Goal: Task Accomplishment & Management: Manage account settings

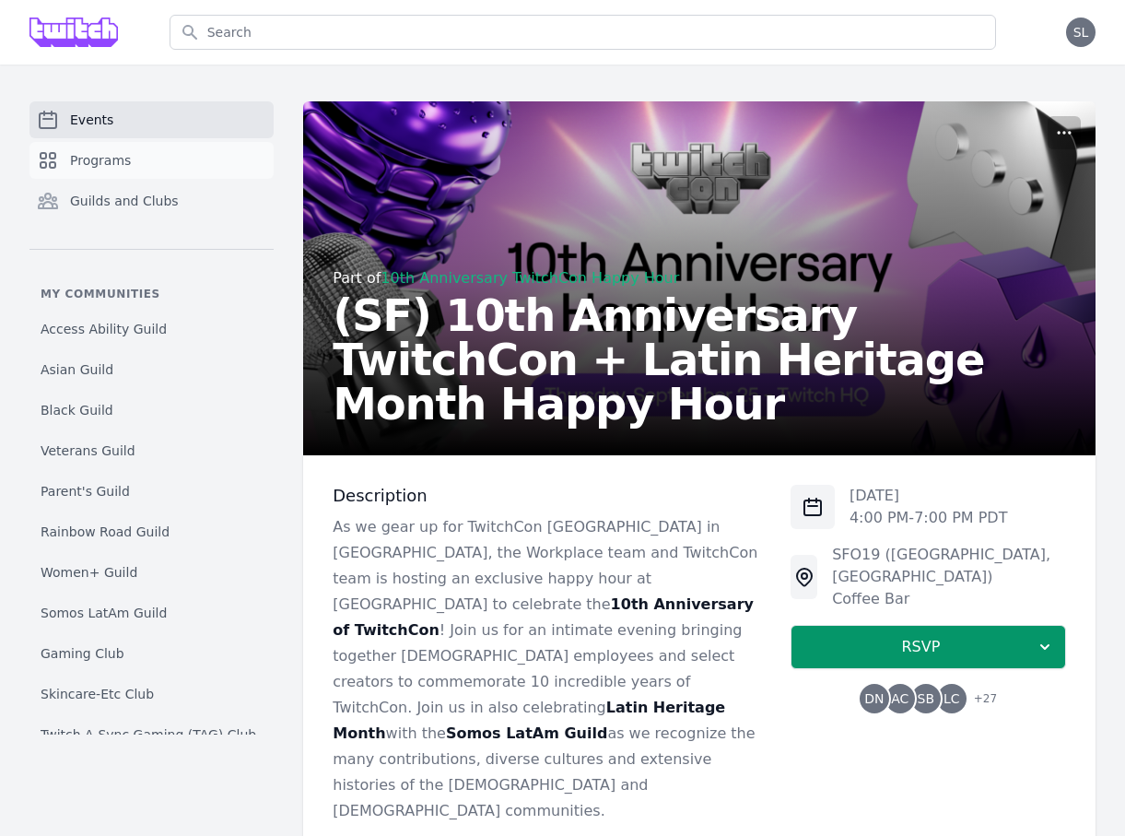
scroll to position [569, 0]
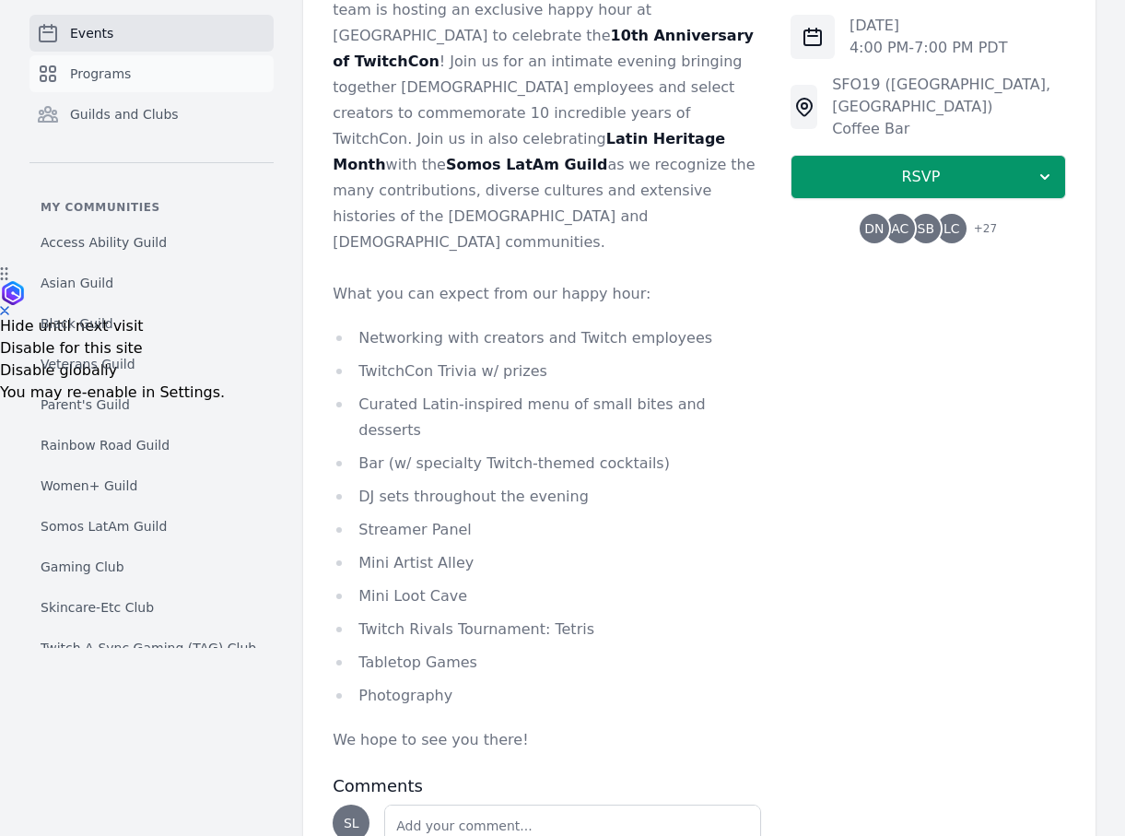
click at [133, 87] on link "Programs" at bounding box center [151, 73] width 244 height 37
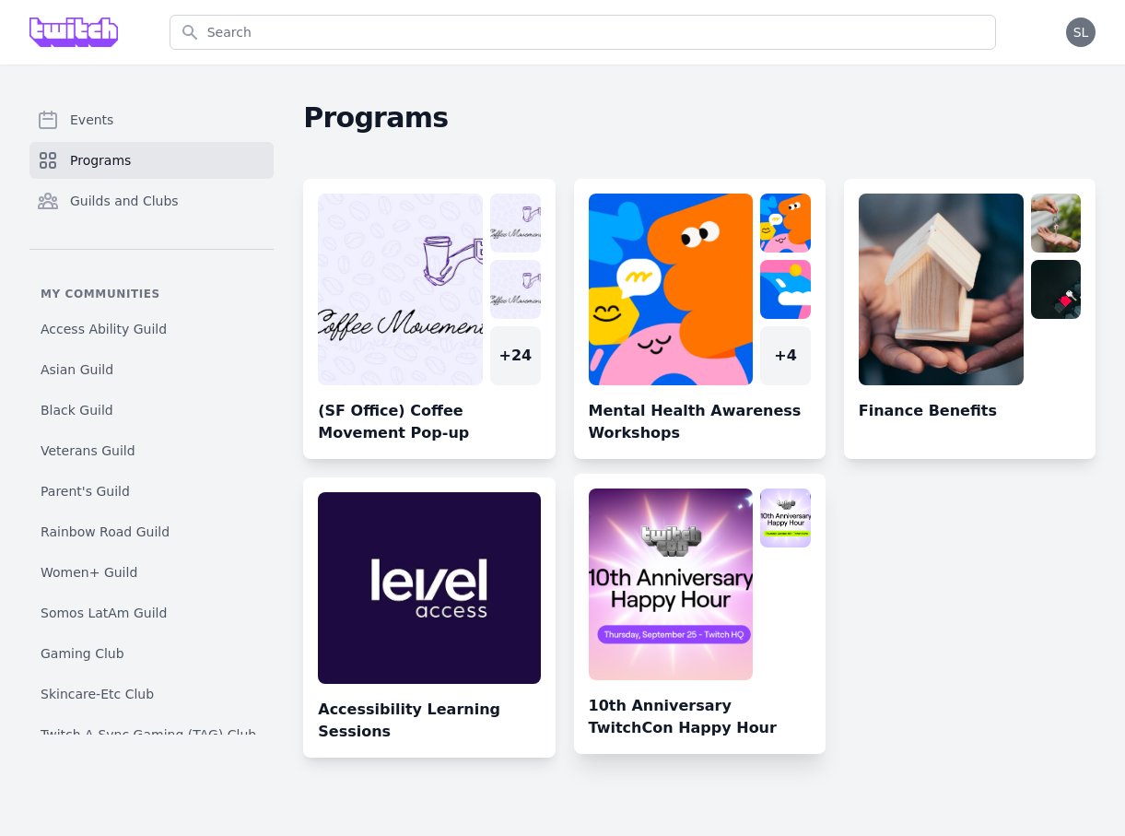
click at [724, 534] on link at bounding box center [700, 620] width 252 height 265
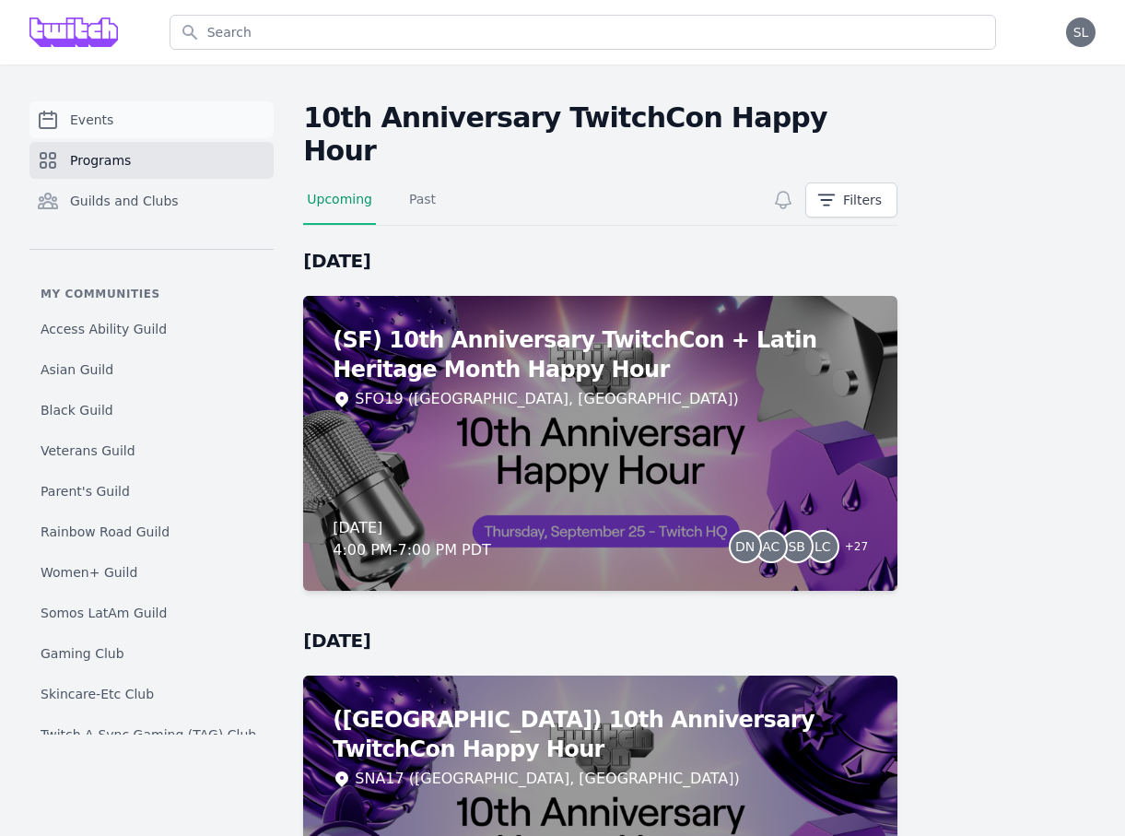
click at [103, 120] on span "Events" at bounding box center [91, 120] width 43 height 18
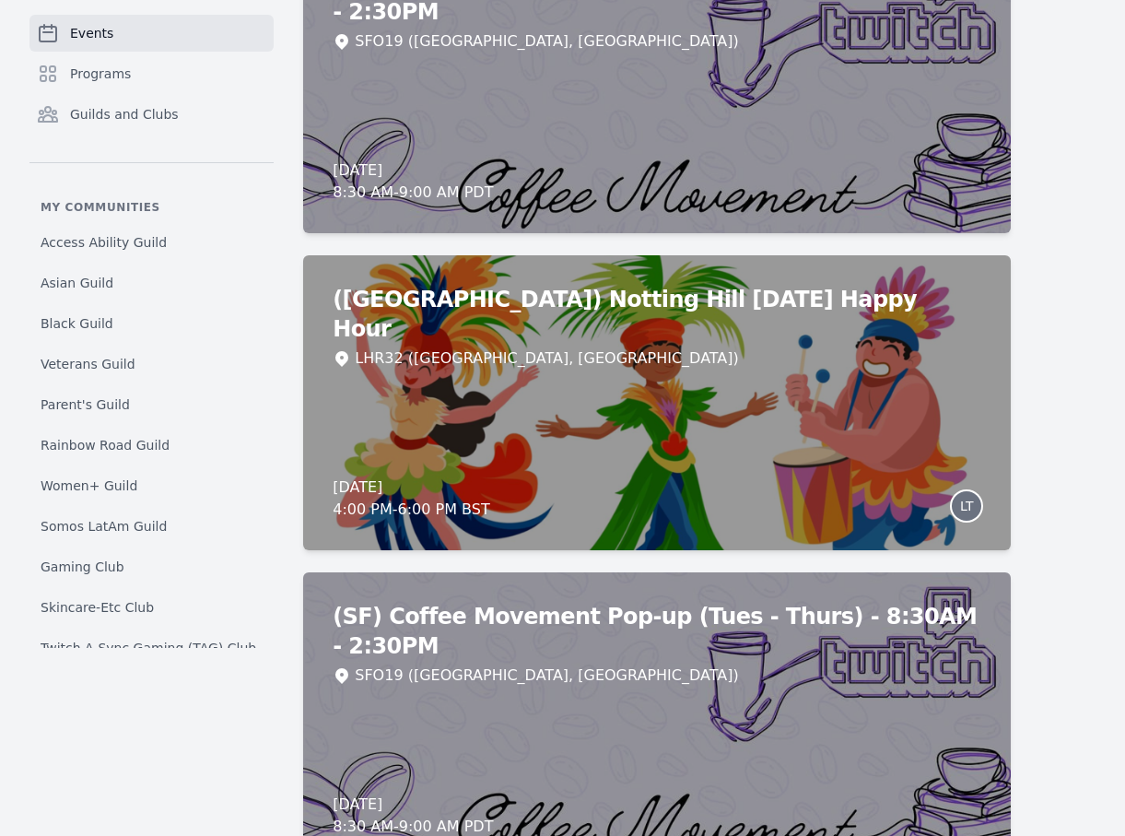
scroll to position [2151, 0]
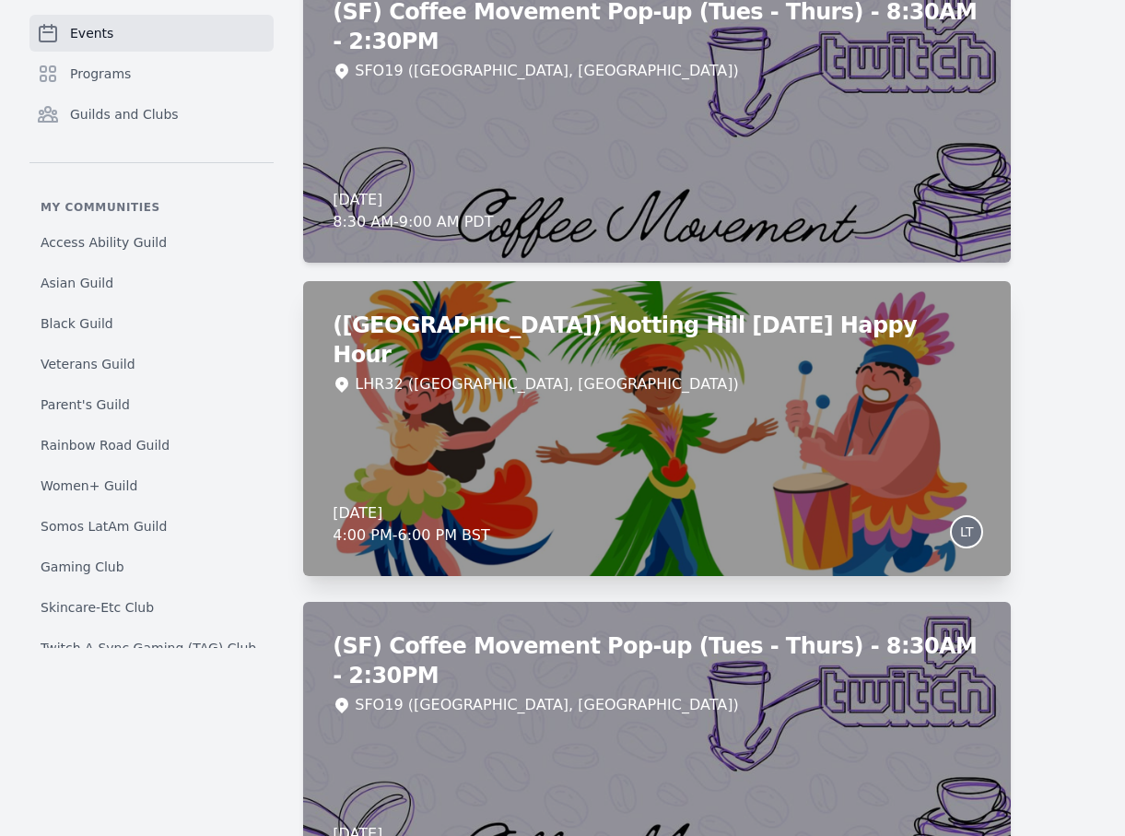
click at [722, 407] on div "(London) Notting Hill Carnival Happy Hour LHR32 (London, UK) Thursday, August 2…" at bounding box center [657, 428] width 708 height 295
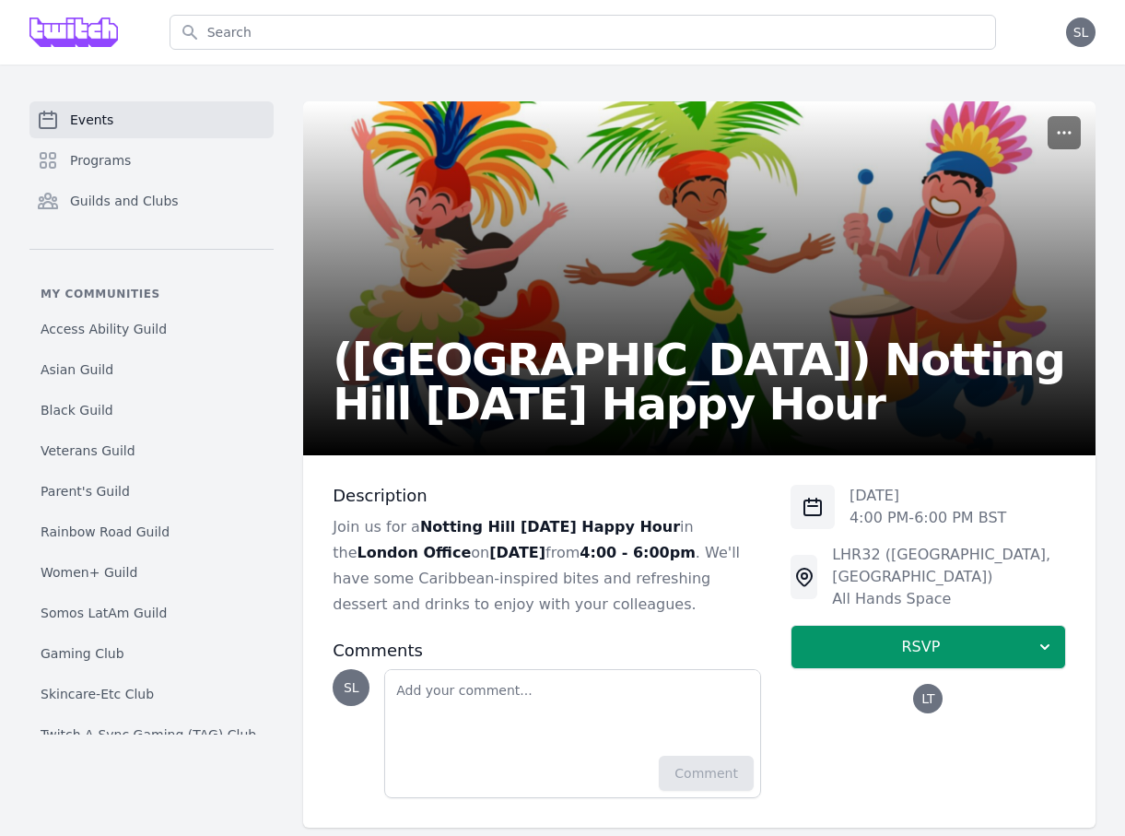
click at [1067, 140] on icon "button" at bounding box center [1064, 132] width 18 height 18
click at [1028, 172] on button "Manage" at bounding box center [977, 176] width 199 height 33
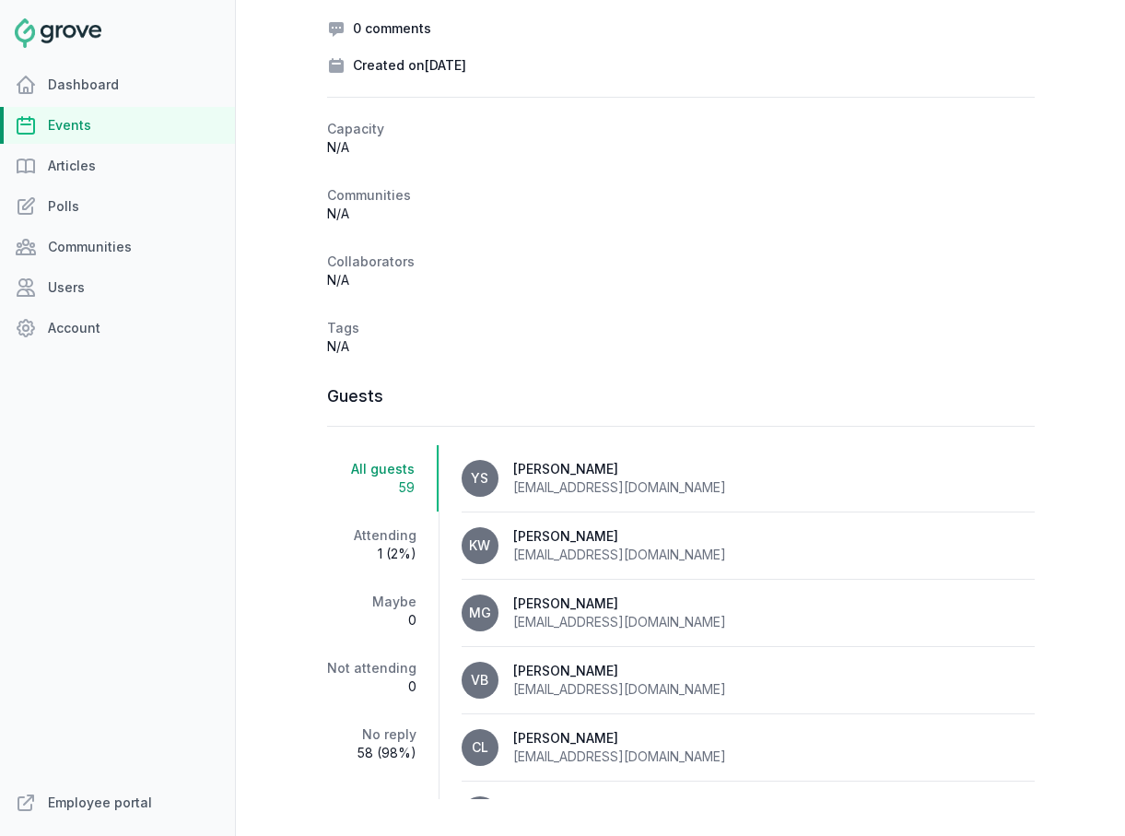
scroll to position [587, 0]
